Goal: Navigation & Orientation: Find specific page/section

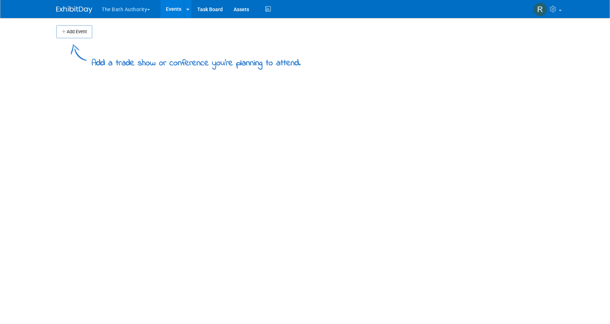
click at [136, 7] on button "The Bath Authority" at bounding box center [130, 8] width 58 height 16
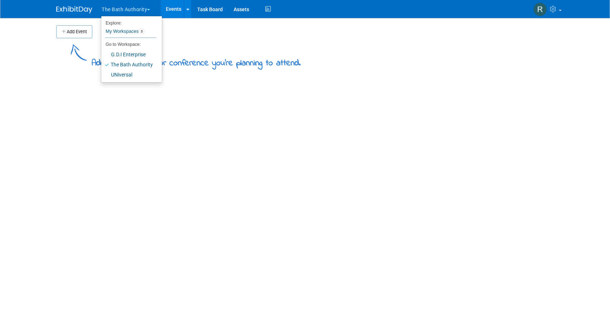
click at [206, 124] on div "Add Event Add a trade show or conference you're planning to attend. New Event D…" at bounding box center [305, 143] width 508 height 250
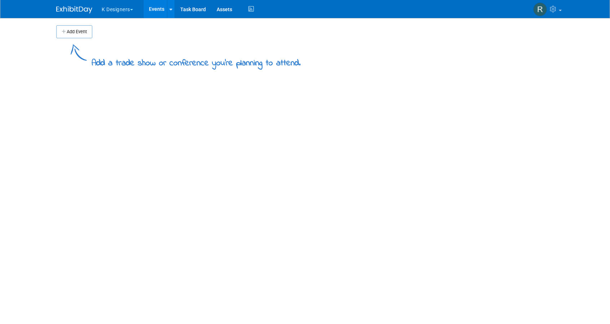
click at [133, 9] on span "button" at bounding box center [131, 9] width 3 height 1
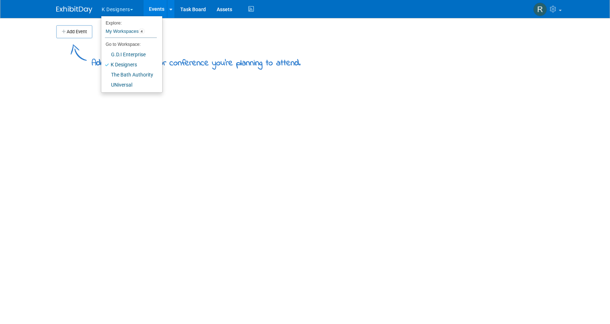
click at [207, 168] on div "Add Event Add a trade show or conference you're planning to attend. New Event D…" at bounding box center [305, 143] width 508 height 250
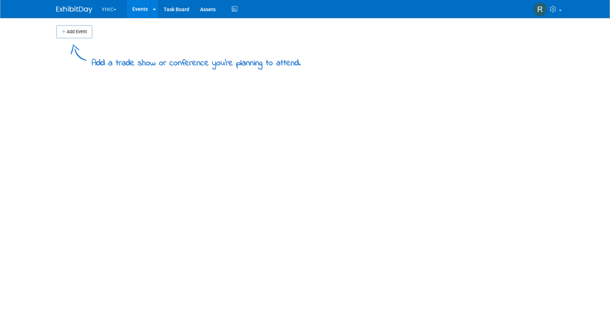
click at [121, 9] on button "YHIC" at bounding box center [113, 8] width 25 height 16
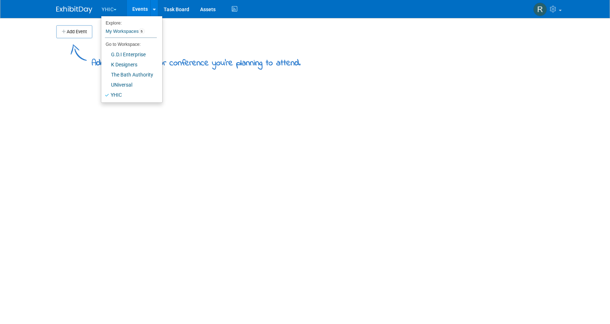
click at [203, 143] on div "Add Event Add a trade show or conference you're planning to attend. New Event D…" at bounding box center [305, 143] width 508 height 250
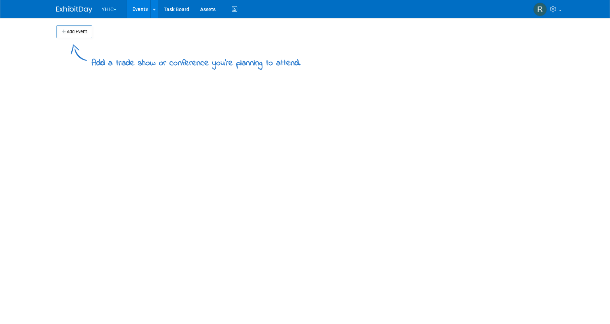
click at [118, 8] on button "YHIC" at bounding box center [113, 8] width 25 height 16
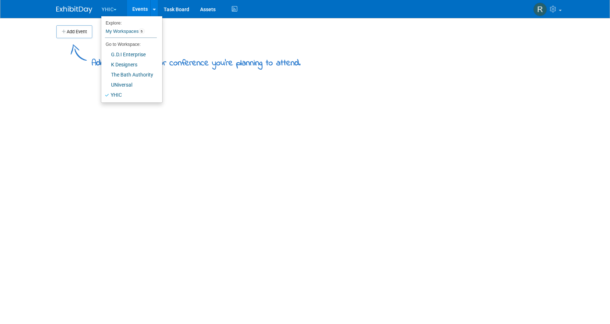
click at [174, 161] on div "Add Event Add a trade show or conference you're planning to attend. New Event D…" at bounding box center [305, 143] width 508 height 250
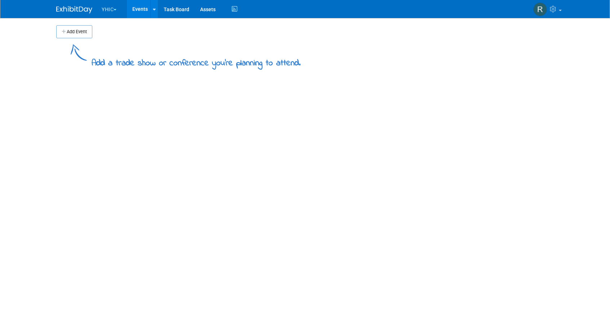
click at [148, 10] on link "Events" at bounding box center [140, 9] width 26 height 18
